Goal: Transaction & Acquisition: Purchase product/service

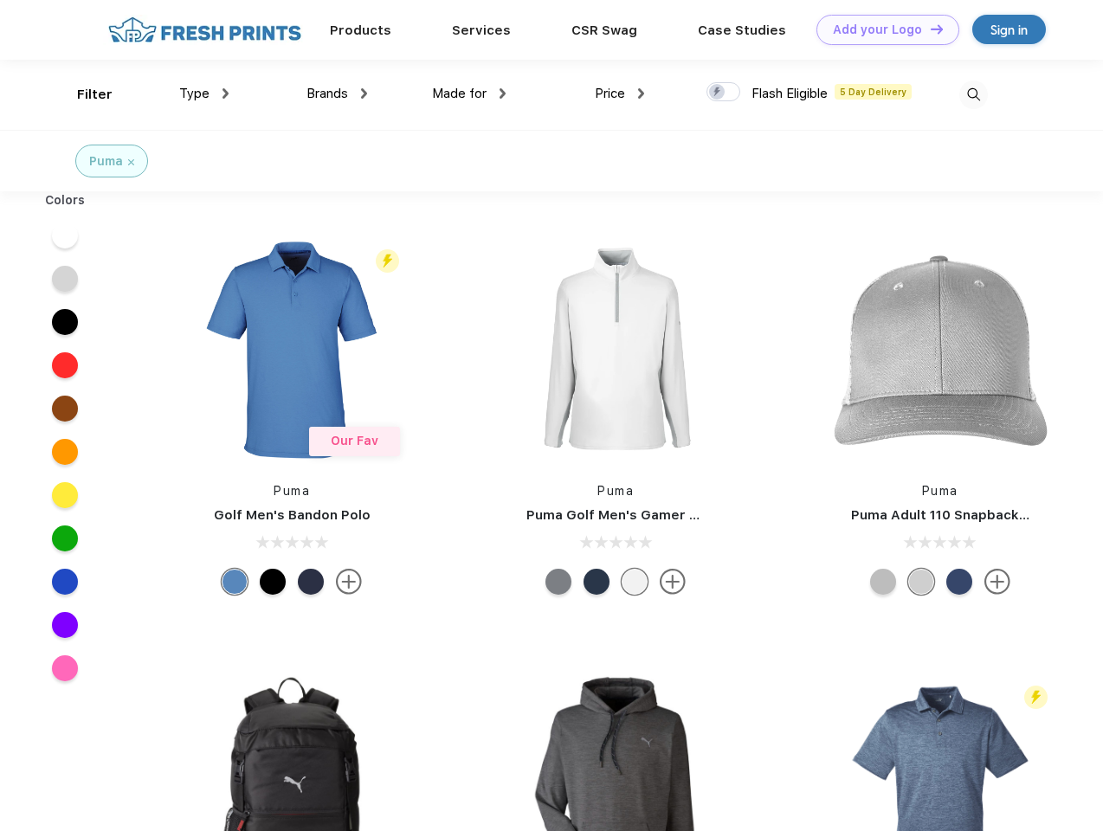
click at [881, 29] on link "Add your Logo Design Tool" at bounding box center [887, 30] width 143 height 30
click at [0, 0] on div "Design Tool" at bounding box center [0, 0] width 0 height 0
click at [929, 29] on link "Add your Logo Design Tool" at bounding box center [887, 30] width 143 height 30
click at [83, 94] on div "Filter" at bounding box center [94, 95] width 35 height 20
click at [204, 94] on span "Type" at bounding box center [194, 94] width 30 height 16
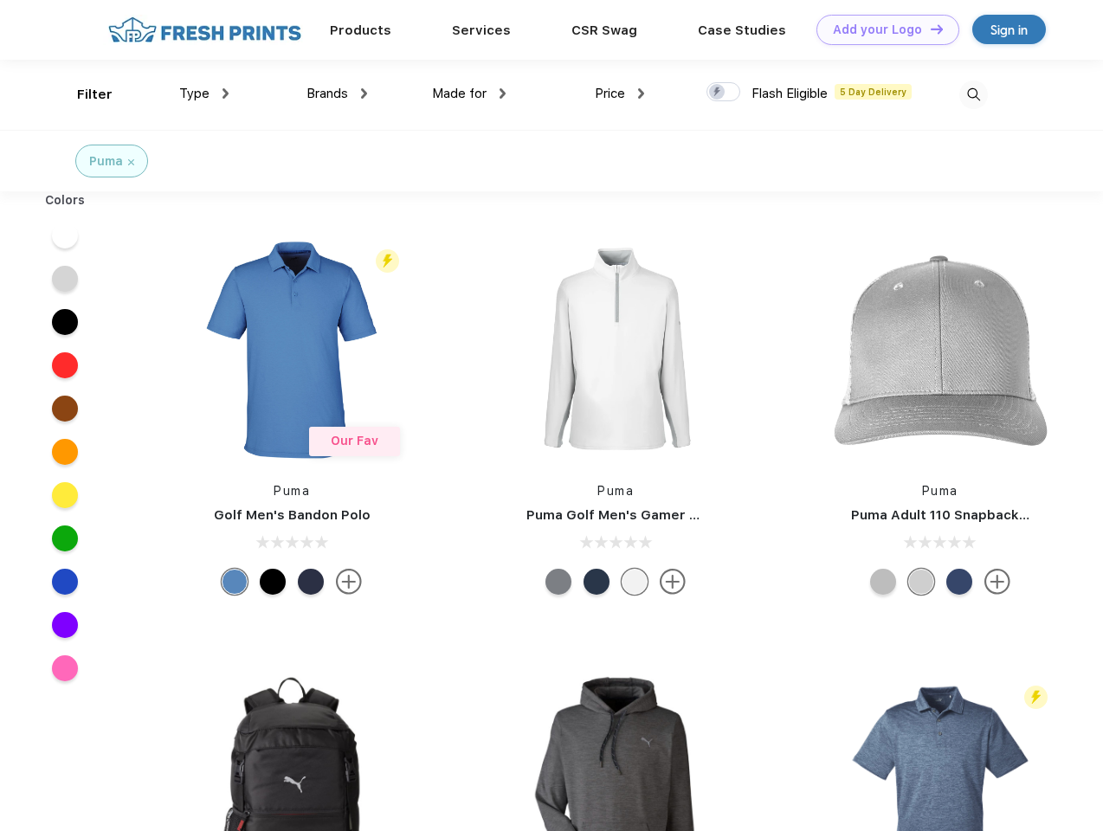
click at [337, 94] on span "Brands" at bounding box center [328, 94] width 42 height 16
click at [469, 94] on span "Made for" at bounding box center [459, 94] width 55 height 16
click at [620, 94] on span "Price" at bounding box center [610, 94] width 30 height 16
click at [724, 93] on div at bounding box center [724, 91] width 34 height 19
click at [718, 93] on input "checkbox" at bounding box center [712, 86] width 11 height 11
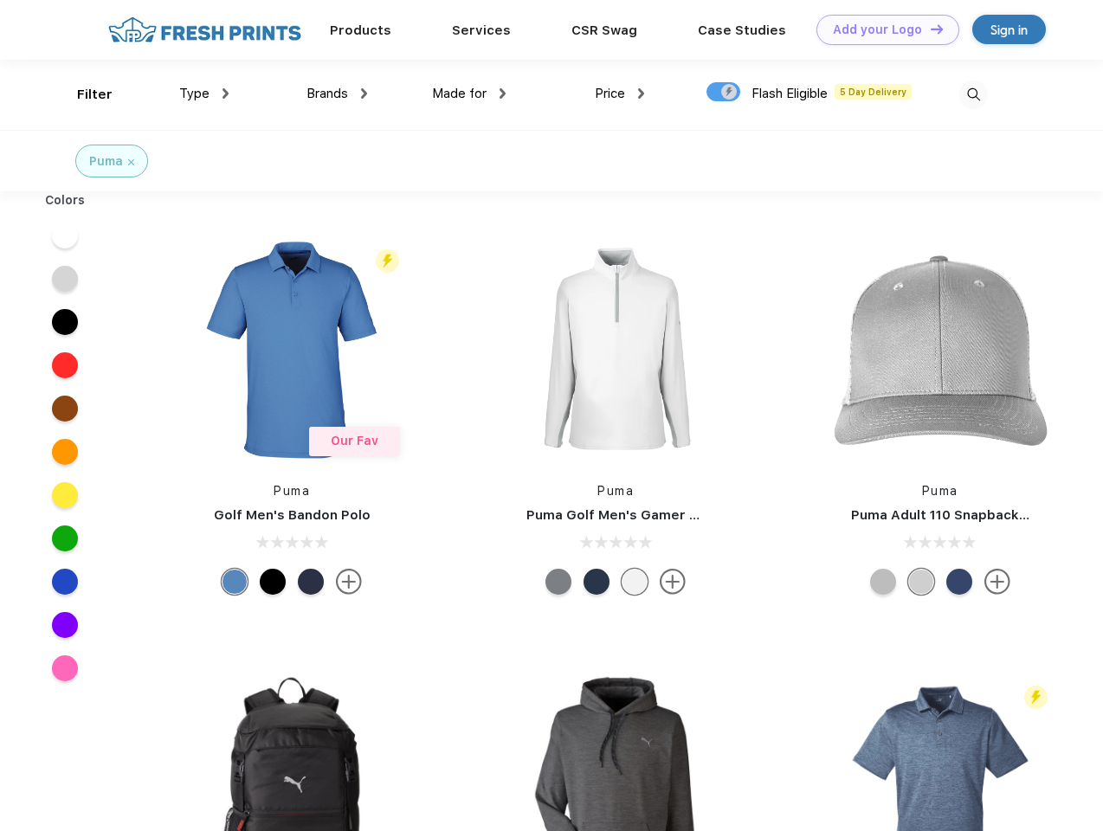
click at [973, 94] on img at bounding box center [973, 95] width 29 height 29
